Goal: Information Seeking & Learning: Learn about a topic

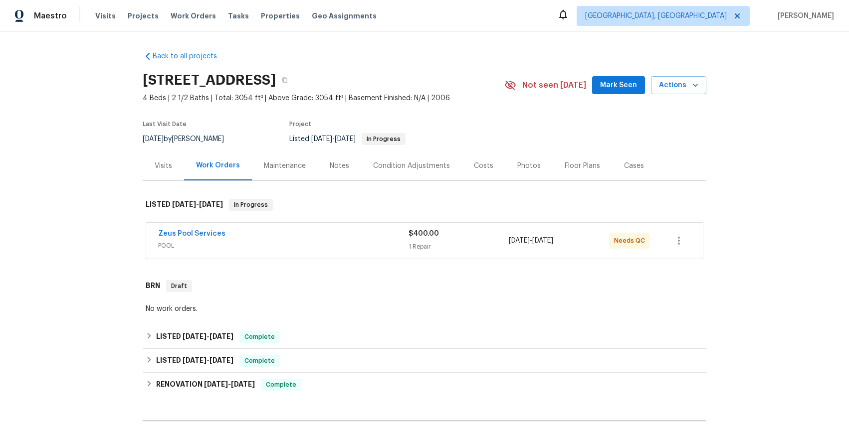
scroll to position [130, 0]
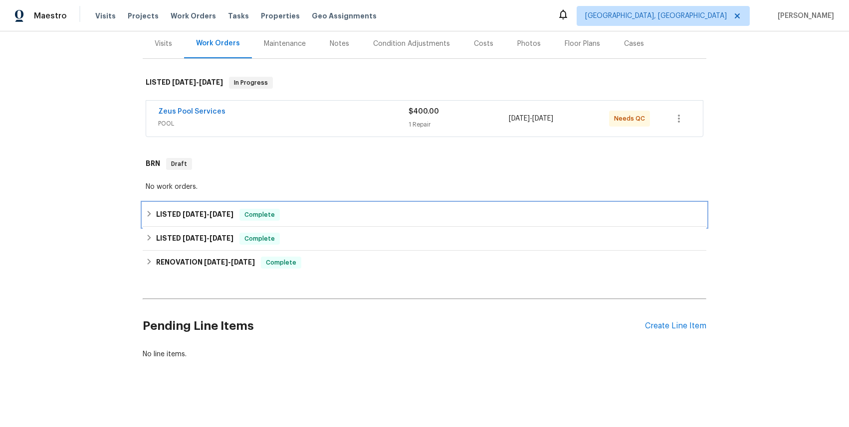
click at [185, 211] on span "[DATE]" at bounding box center [195, 214] width 24 height 7
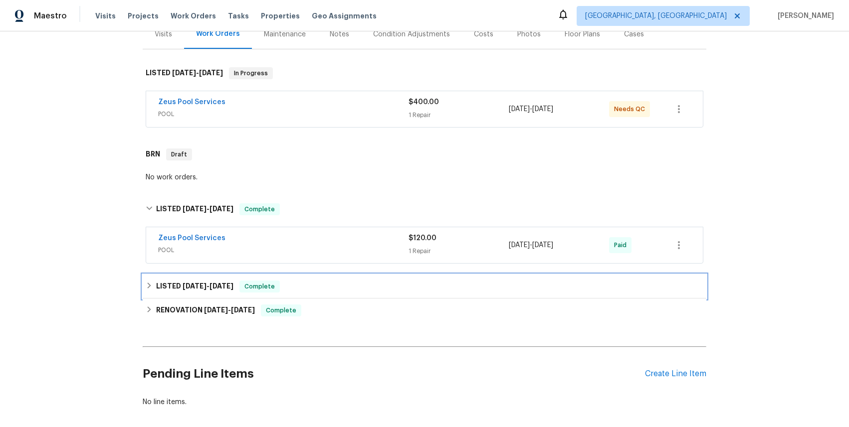
drag, startPoint x: 206, startPoint y: 285, endPoint x: 230, endPoint y: 266, distance: 30.9
click at [206, 284] on span "[DATE] - [DATE]" at bounding box center [208, 286] width 51 height 7
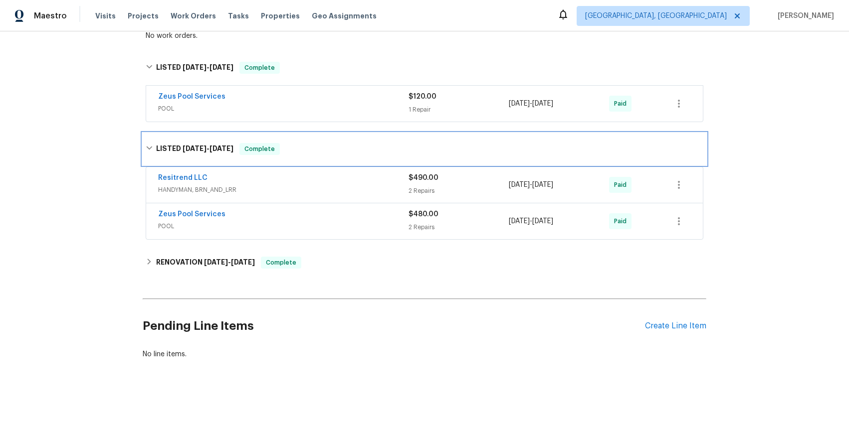
scroll to position [281, 0]
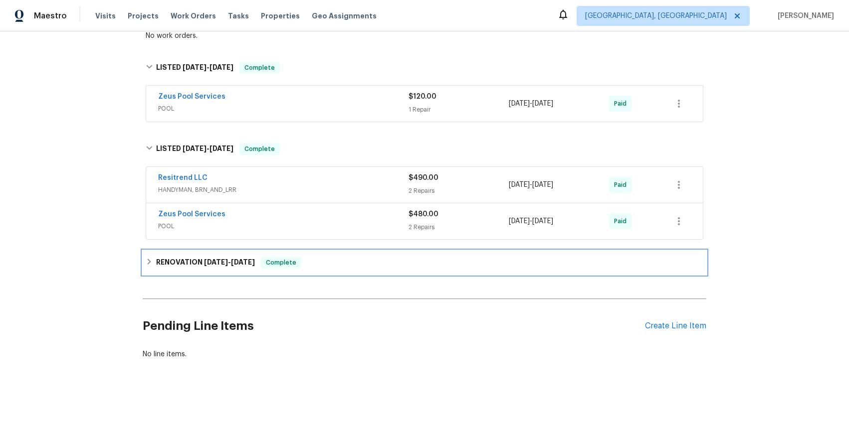
click at [208, 259] on span "[DATE]" at bounding box center [216, 262] width 24 height 7
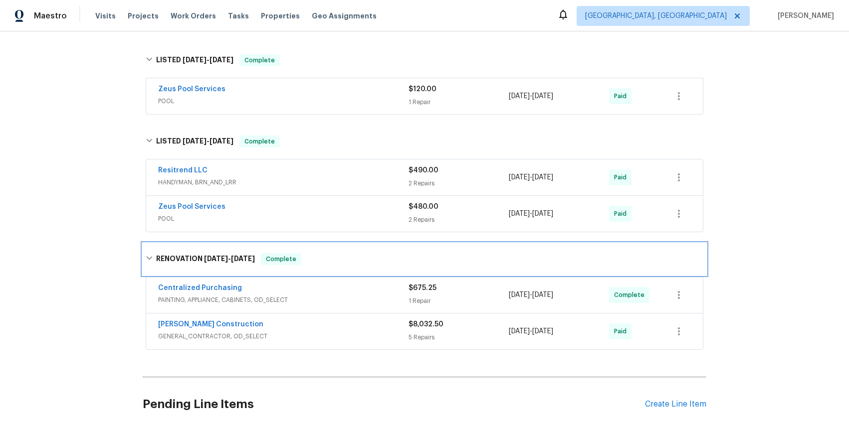
scroll to position [367, 0]
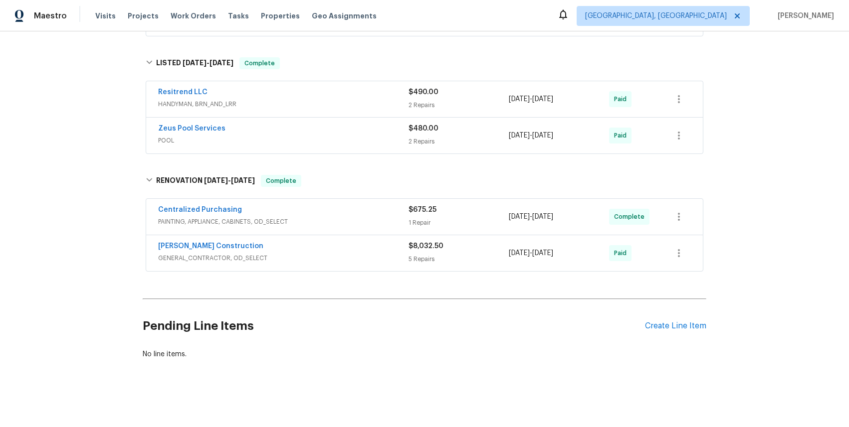
click at [216, 253] on span "GENERAL_CONTRACTOR, OD_SELECT" at bounding box center [283, 258] width 250 height 10
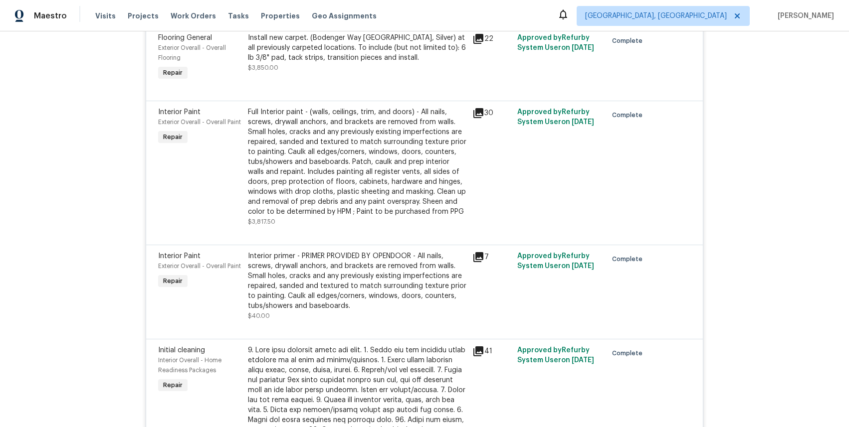
scroll to position [815, 0]
click at [476, 110] on icon at bounding box center [478, 112] width 10 height 10
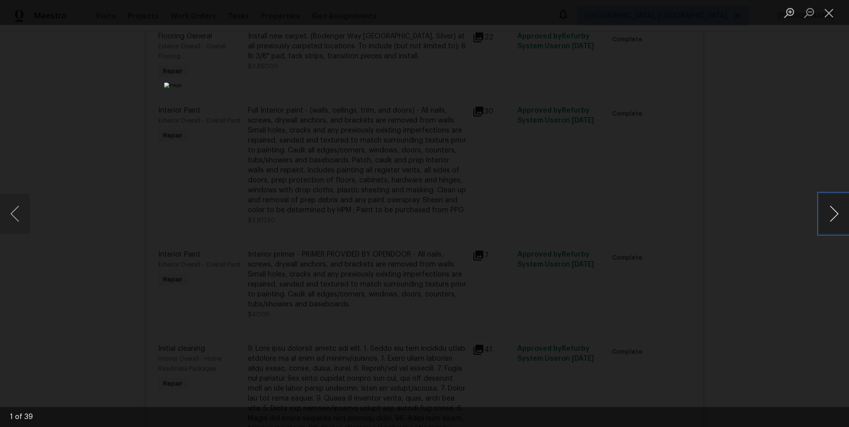
click at [835, 213] on button "Next image" at bounding box center [834, 214] width 30 height 40
click at [834, 213] on button "Next image" at bounding box center [834, 214] width 30 height 40
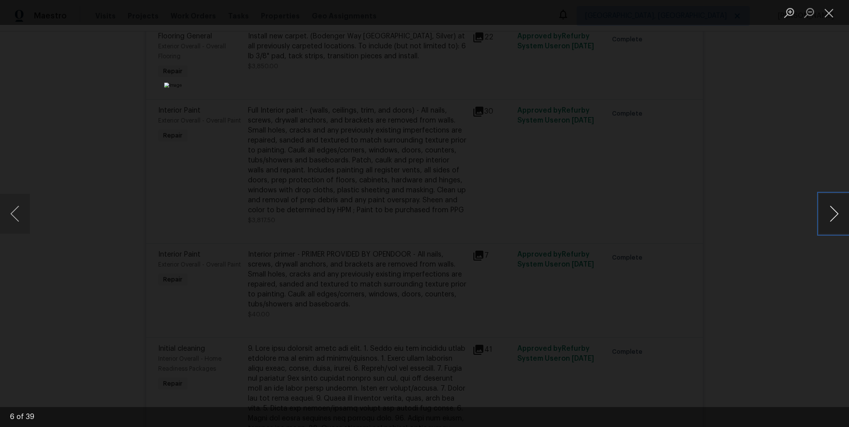
click at [834, 213] on button "Next image" at bounding box center [834, 214] width 30 height 40
